Goal: Communication & Community: Ask a question

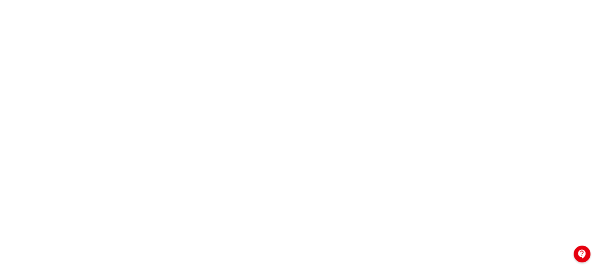
scroll to position [136, 0]
click at [586, 259] on div at bounding box center [582, 254] width 17 height 17
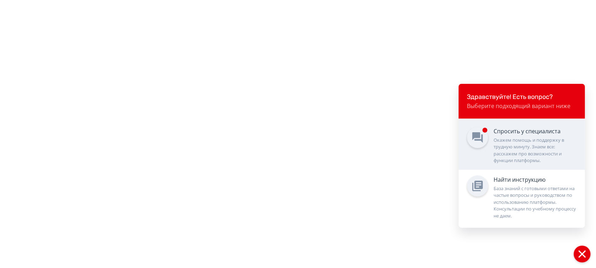
click at [538, 168] on link "Спросить у специалиста Окажем помощь и поддержку в трудную минуту. Знаем все: р…" at bounding box center [522, 144] width 126 height 51
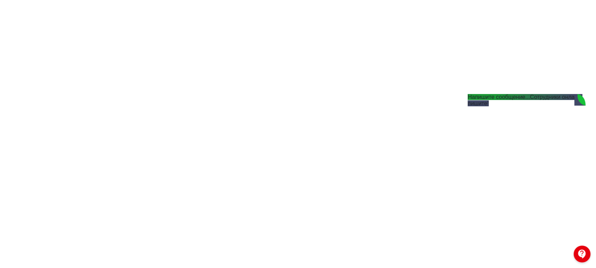
scroll to position [0, 0]
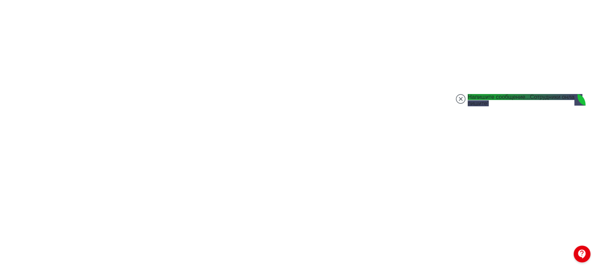
scroll to position [0, 0]
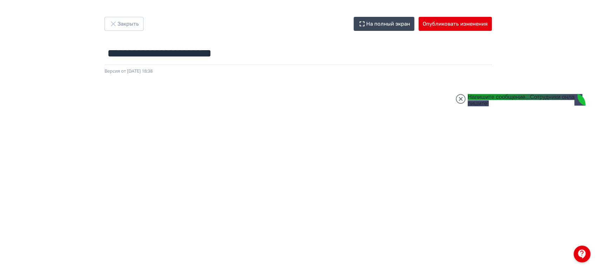
click at [200, 83] on div at bounding box center [298, 233] width 596 height 316
click at [177, 72] on div "Версия от [DATE] 18:38" at bounding box center [299, 71] width 388 height 7
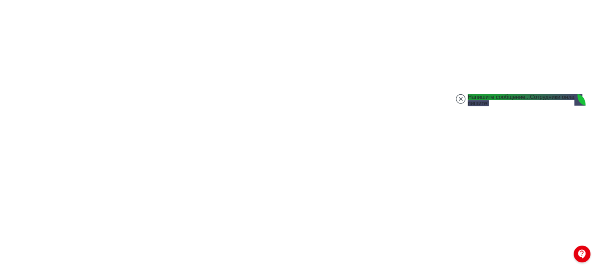
scroll to position [3, 0]
drag, startPoint x: 508, startPoint y: 243, endPoint x: 524, endPoint y: 242, distance: 16.5
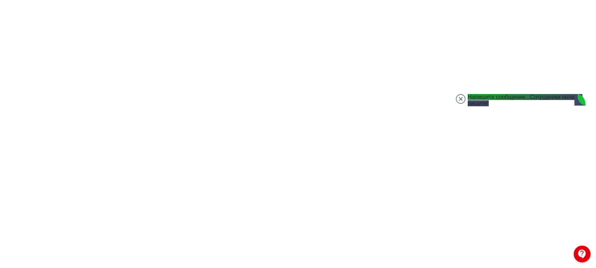
drag, startPoint x: 540, startPoint y: 249, endPoint x: 469, endPoint y: 223, distance: 75.5
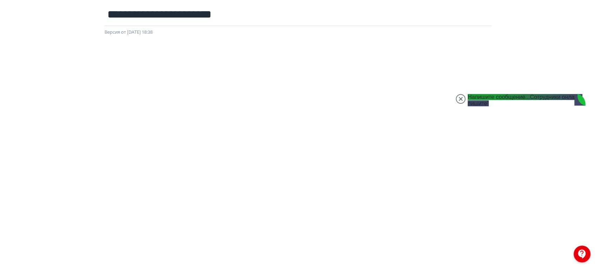
type textarea "**********"
click at [463, 95] on jdiv at bounding box center [461, 99] width 10 height 10
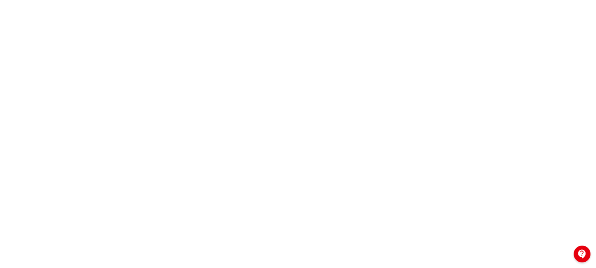
scroll to position [136, 0]
click at [578, 260] on div at bounding box center [582, 254] width 17 height 17
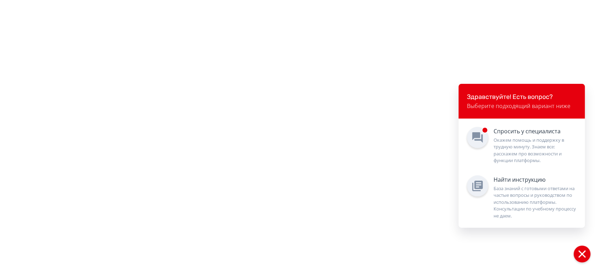
scroll to position [97, 0]
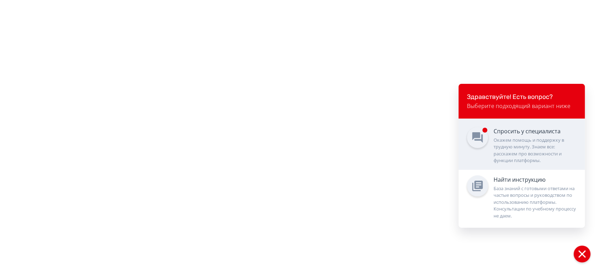
click at [519, 133] on div "Спросить у специалиста" at bounding box center [535, 131] width 83 height 8
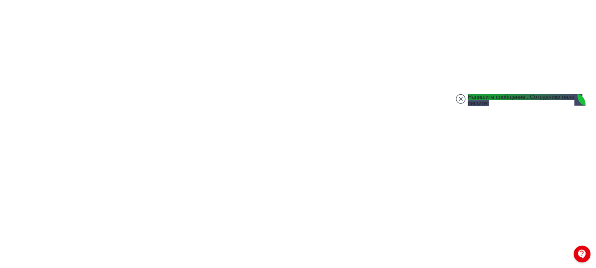
scroll to position [136, 0]
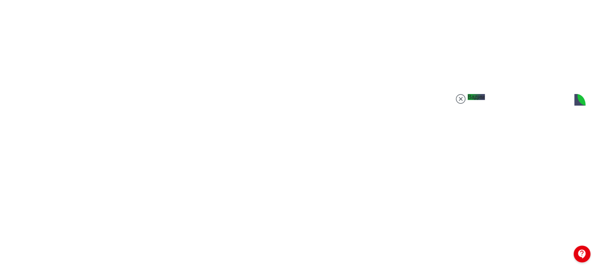
scroll to position [101, 0]
type input "**********"
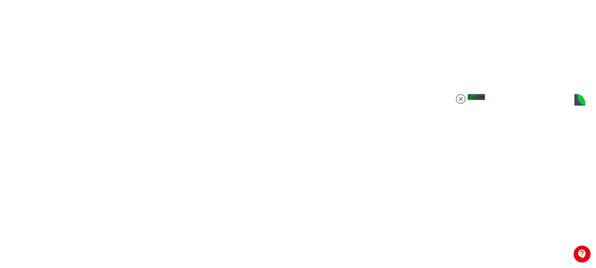
click at [465, 100] on jdiv at bounding box center [461, 99] width 10 height 10
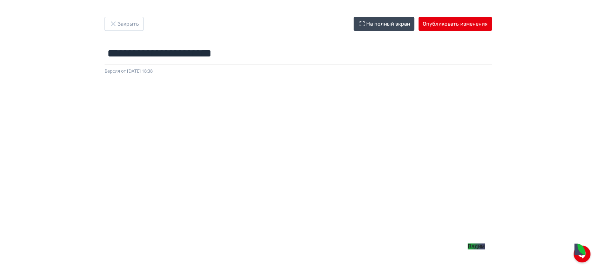
scroll to position [136, 0]
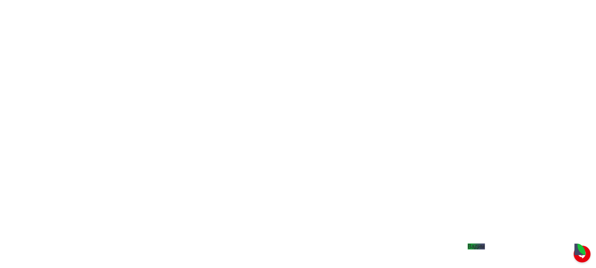
click at [485, 250] on jdiv "Вадим" at bounding box center [476, 247] width 17 height 6
click at [590, 252] on div at bounding box center [582, 254] width 17 height 17
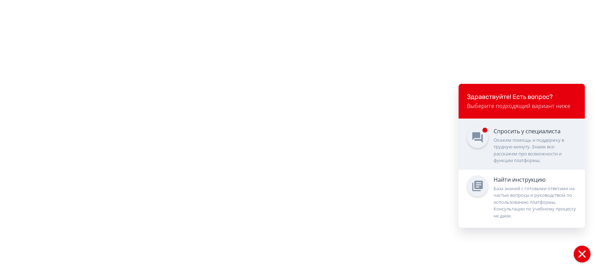
click at [534, 152] on div "Окажем помощь и поддержку в трудную минуту. Знаем все: расскажем про возможност…" at bounding box center [535, 150] width 83 height 27
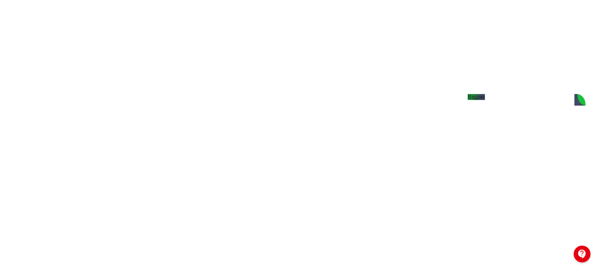
scroll to position [151, 0]
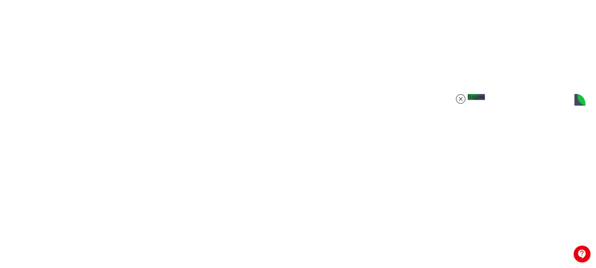
type textarea "*"
type textarea "**********"
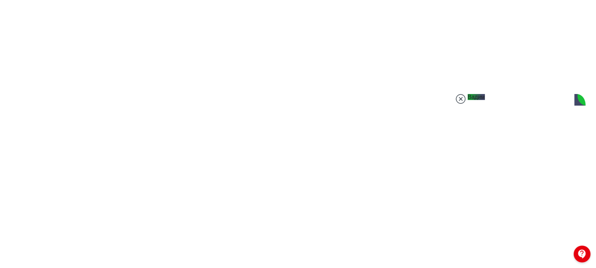
click at [460, 100] on jdiv at bounding box center [461, 99] width 10 height 10
click at [588, 258] on div at bounding box center [582, 254] width 17 height 17
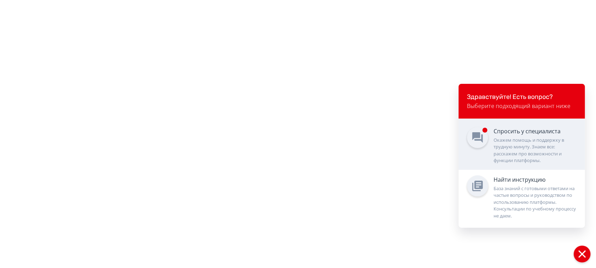
click at [487, 144] on link "Спросить у специалиста Окажем помощь и поддержку в трудную минуту. Знаем все: р…" at bounding box center [522, 144] width 126 height 51
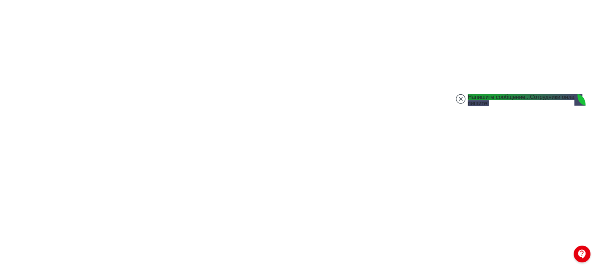
scroll to position [463, 0]
type textarea "**********"
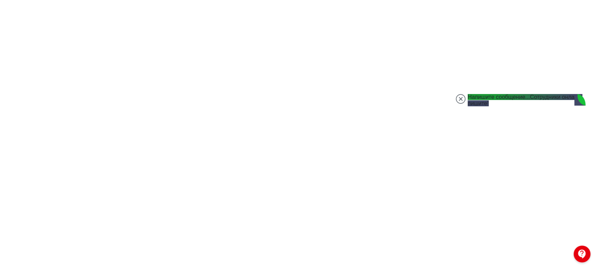
click at [462, 99] on jdiv at bounding box center [461, 99] width 10 height 10
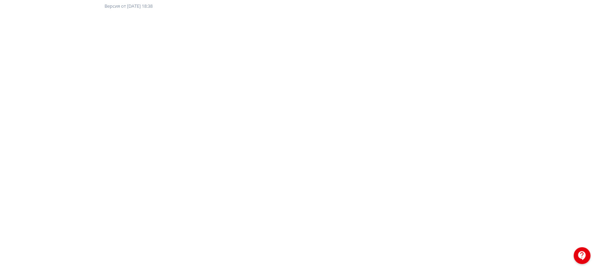
scroll to position [0, 0]
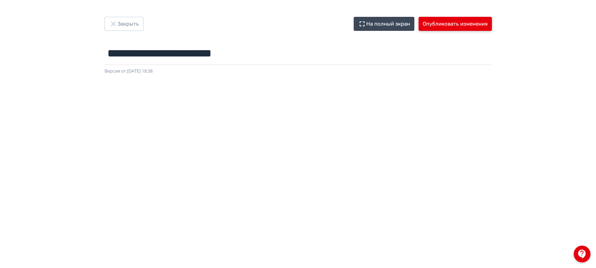
click at [476, 24] on button "Опубликовать изменения" at bounding box center [455, 24] width 73 height 14
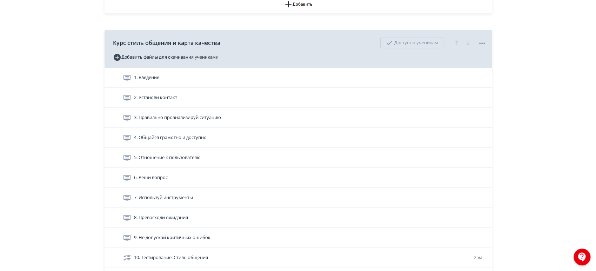
scroll to position [390, 0]
